Goal: Task Accomplishment & Management: Use online tool/utility

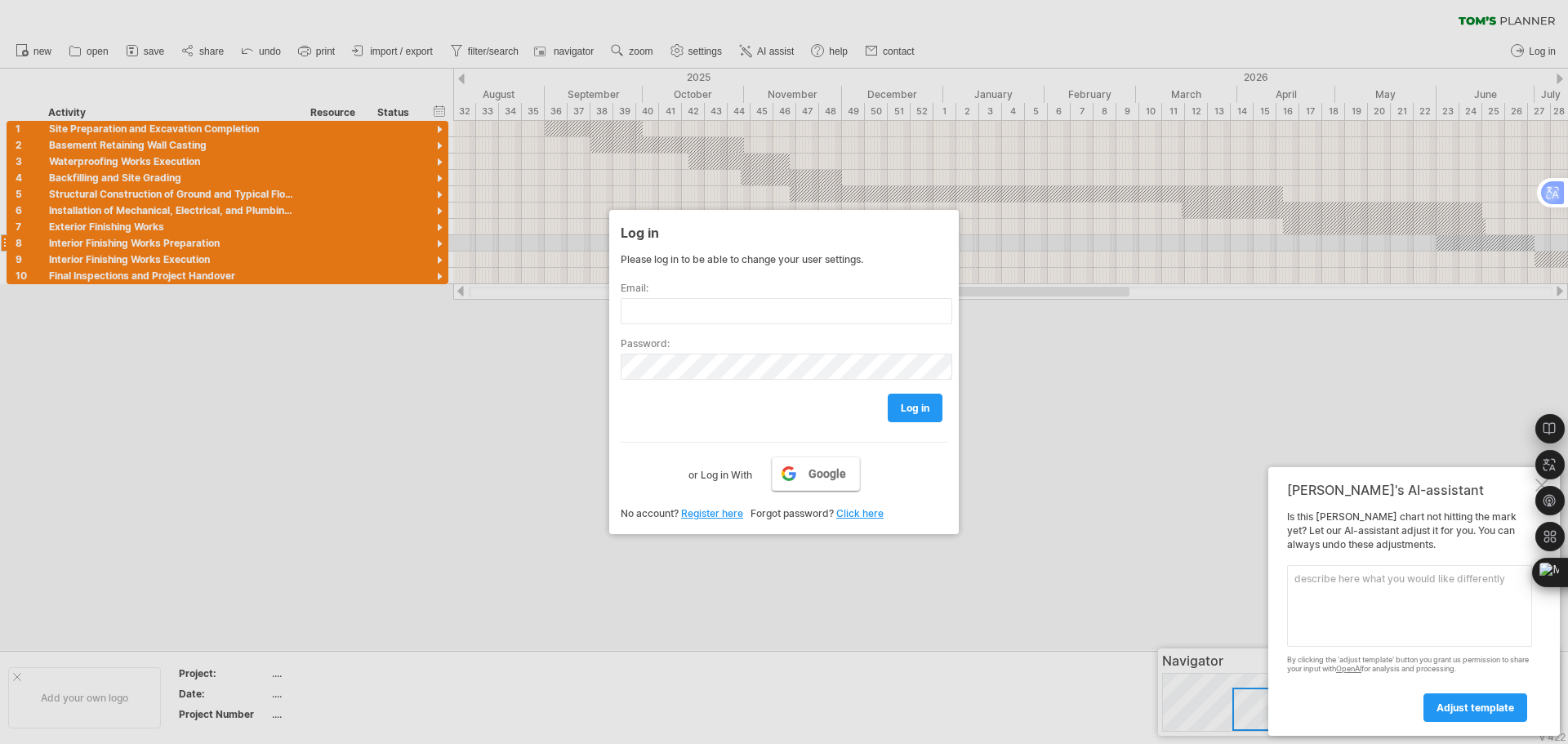
click at [833, 474] on span "Google" at bounding box center [827, 473] width 38 height 13
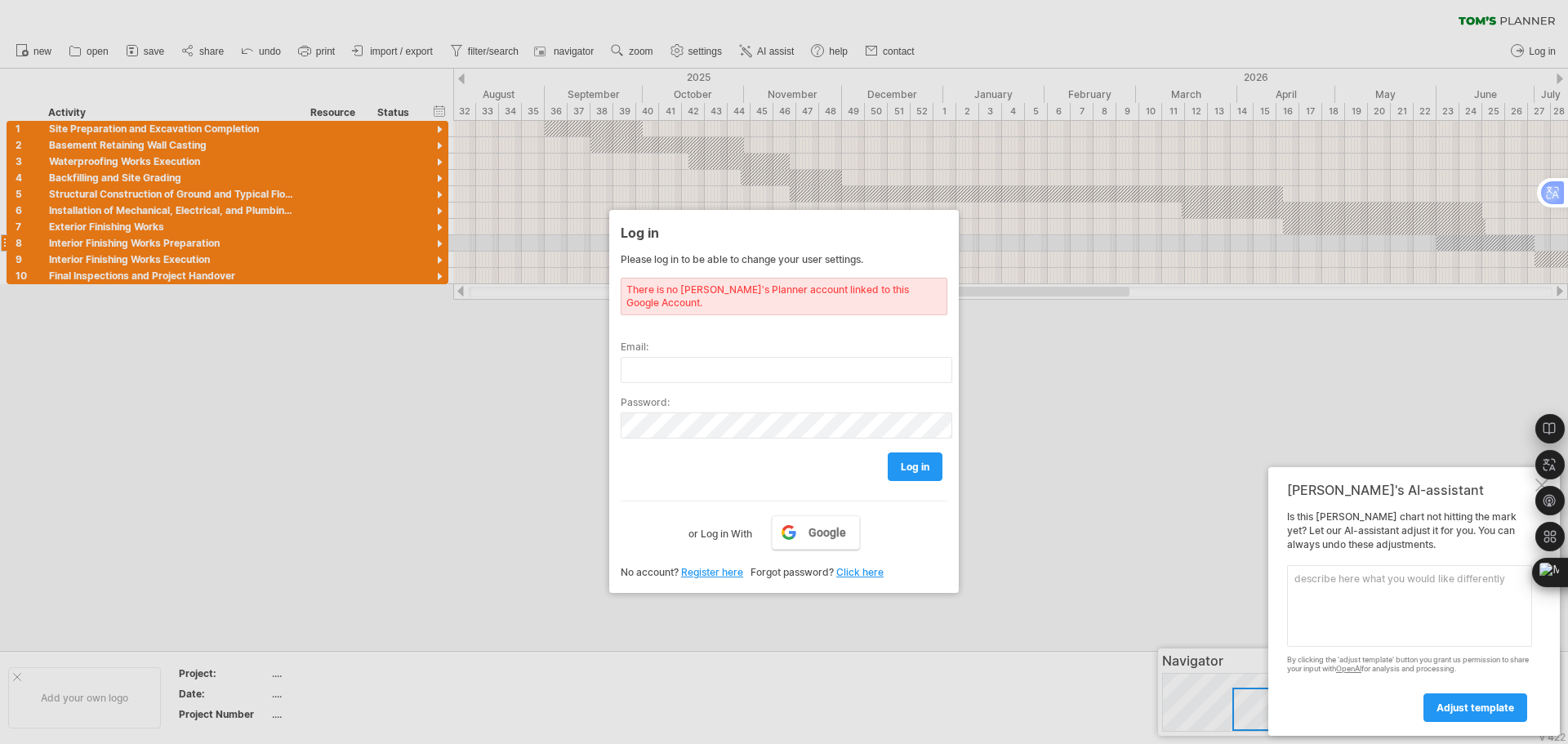
click at [704, 566] on link "Register here" at bounding box center [712, 572] width 62 height 12
click at [1135, 473] on div at bounding box center [784, 372] width 1568 height 744
click at [1063, 450] on div at bounding box center [784, 372] width 1568 height 744
click at [655, 518] on div "Google or Log in With" at bounding box center [784, 521] width 327 height 42
click at [204, 294] on div at bounding box center [784, 372] width 1568 height 744
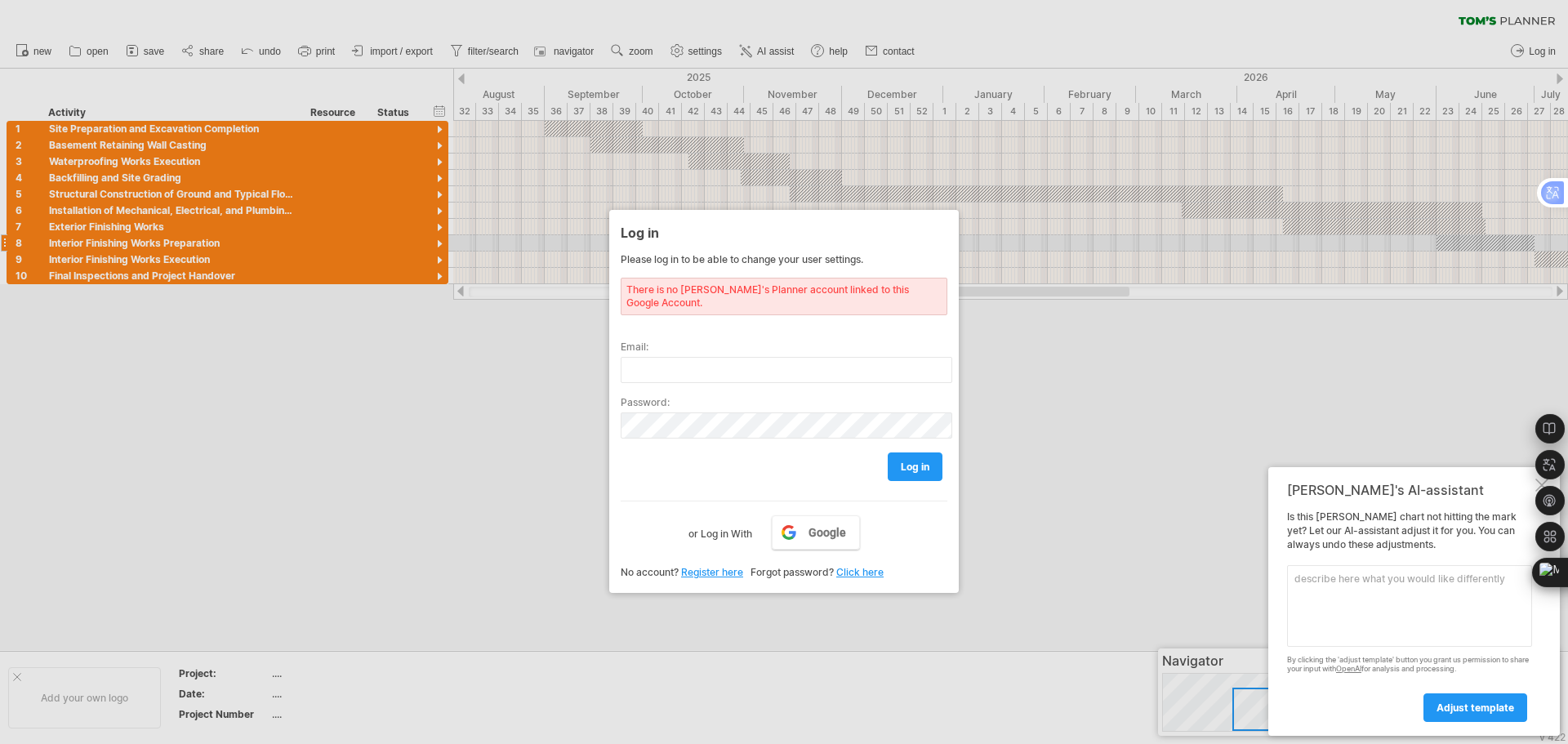
click at [223, 257] on div at bounding box center [784, 372] width 1568 height 744
click at [1018, 535] on div at bounding box center [784, 372] width 1568 height 744
click at [1137, 505] on div at bounding box center [784, 372] width 1568 height 744
click at [1533, 486] on div "[PERSON_NAME]'s AI-assistant Is this [PERSON_NAME] chart not hitting the mark y…" at bounding box center [1414, 601] width 291 height 269
click at [1538, 485] on div "Settings" at bounding box center [1549, 501] width 29 height 245
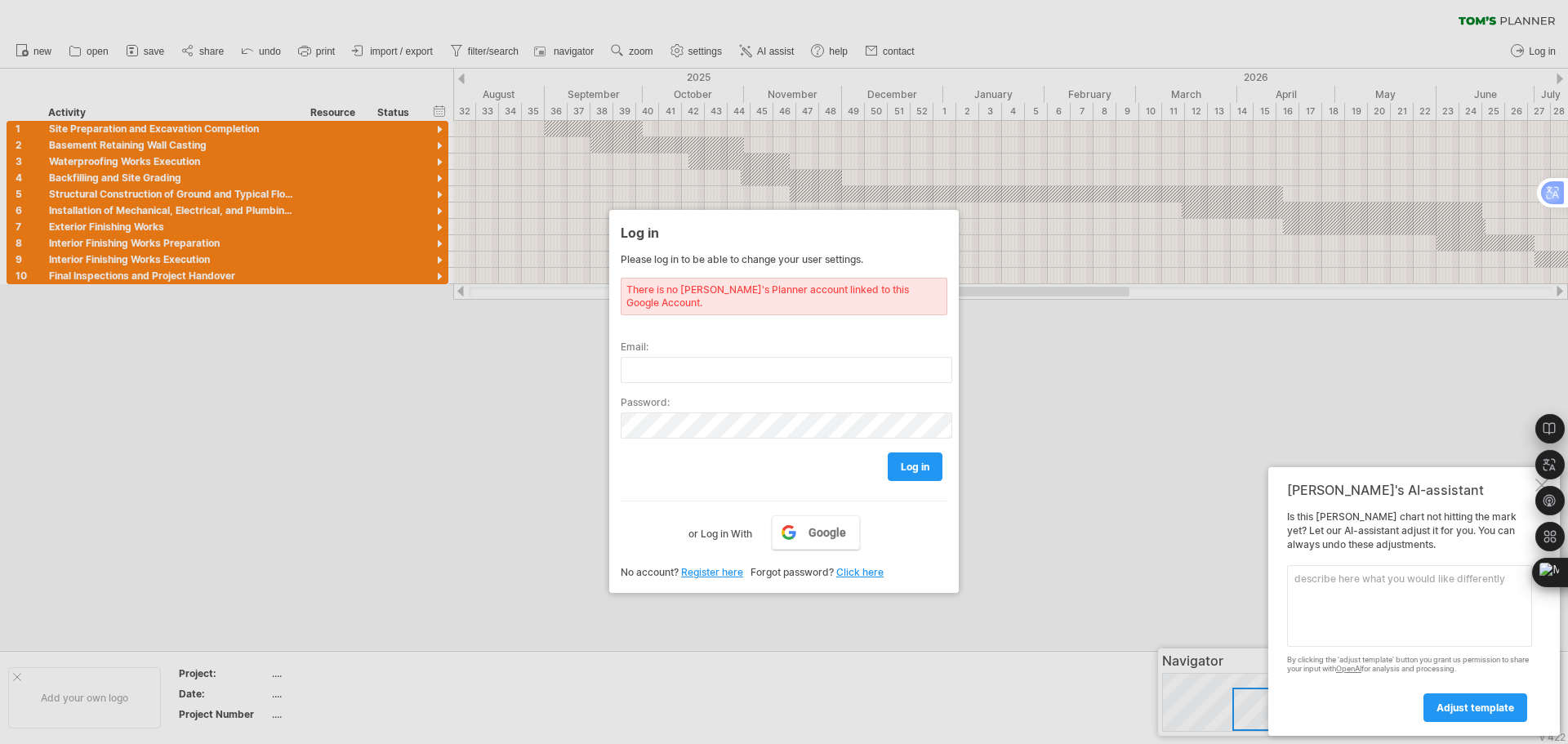
drag, startPoint x: 1412, startPoint y: 485, endPoint x: 1237, endPoint y: 473, distance: 175.4
click at [1237, 473] on div "Trying to reach [DOMAIN_NAME] . Connected again... 0% clear filter new" at bounding box center [784, 372] width 1568 height 744
drag, startPoint x: 675, startPoint y: 235, endPoint x: 642, endPoint y: 238, distance: 33.1
click at [675, 235] on div "Log in" at bounding box center [784, 231] width 327 height 29
drag, startPoint x: 777, startPoint y: 385, endPoint x: 875, endPoint y: 484, distance: 139.3
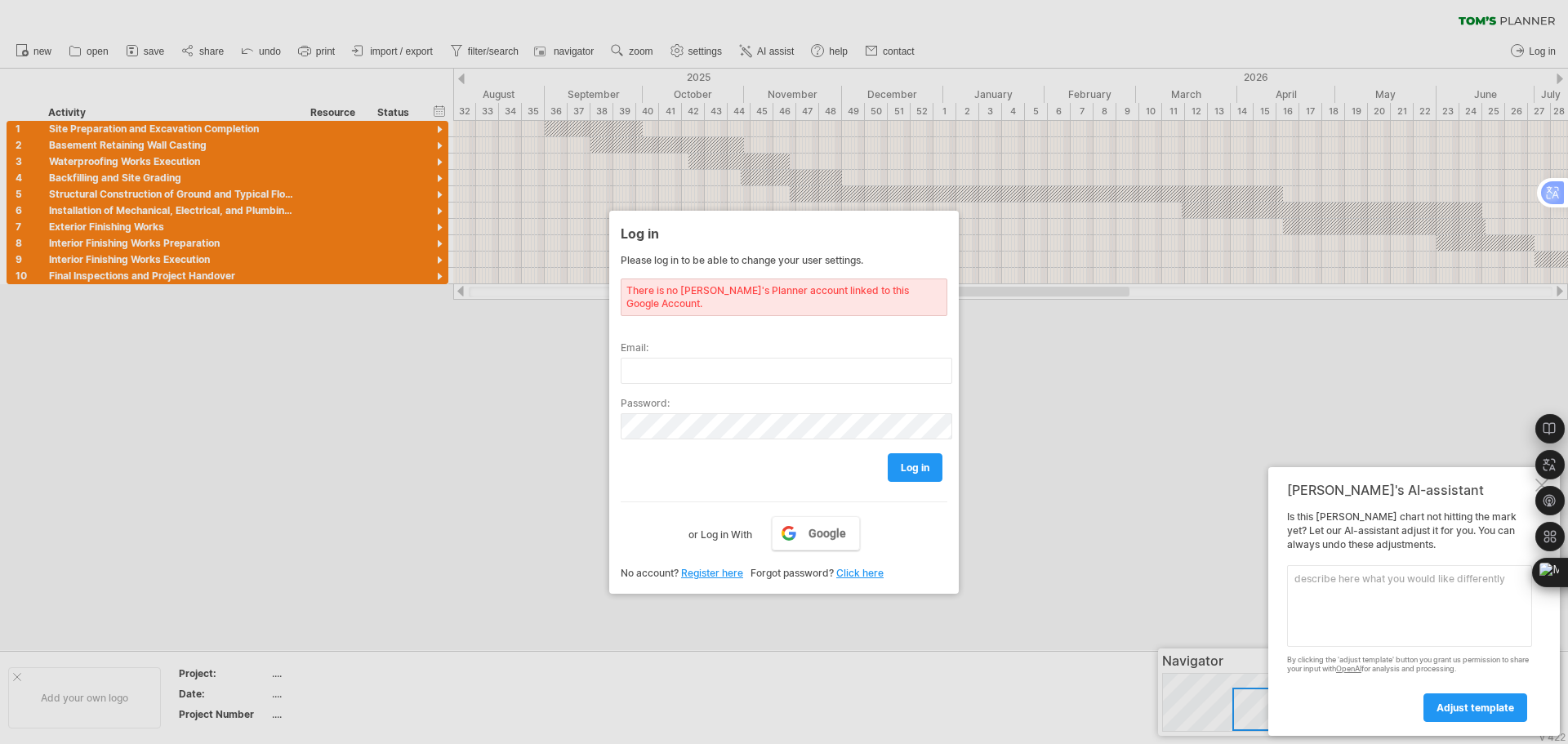
click at [779, 397] on label "Password:" at bounding box center [784, 403] width 327 height 12
click at [918, 233] on div "Log in" at bounding box center [784, 232] width 327 height 29
drag, startPoint x: 1015, startPoint y: 523, endPoint x: 1011, endPoint y: 533, distance: 10.8
click at [1015, 524] on div at bounding box center [784, 372] width 1568 height 744
click at [1082, 531] on div at bounding box center [784, 372] width 1568 height 744
